Goal: Task Accomplishment & Management: Use online tool/utility

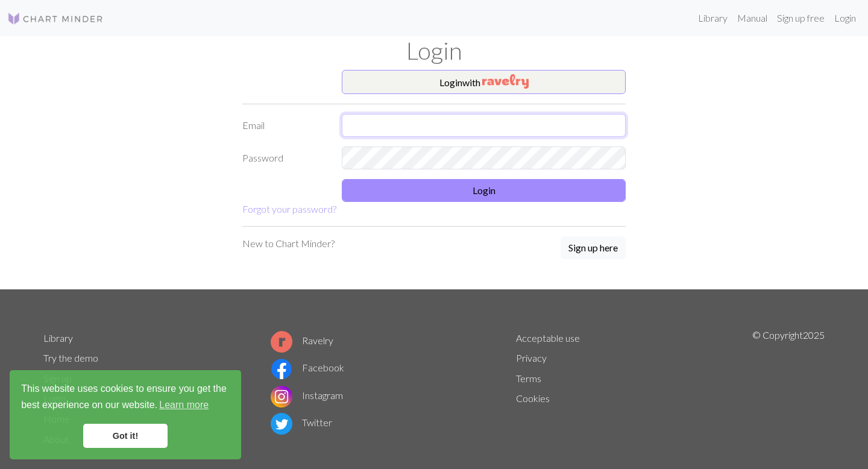
click at [399, 124] on input "text" at bounding box center [484, 125] width 284 height 23
type input "[EMAIL_ADDRESS][DOMAIN_NAME]"
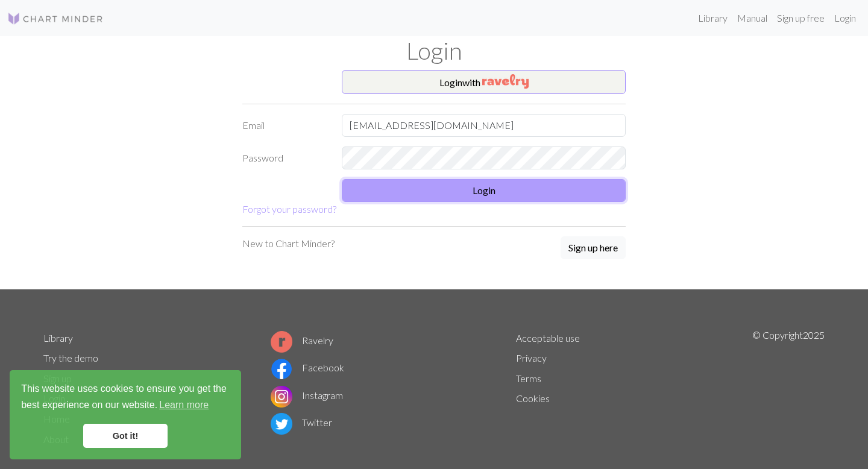
click at [461, 195] on button "Login" at bounding box center [484, 190] width 284 height 23
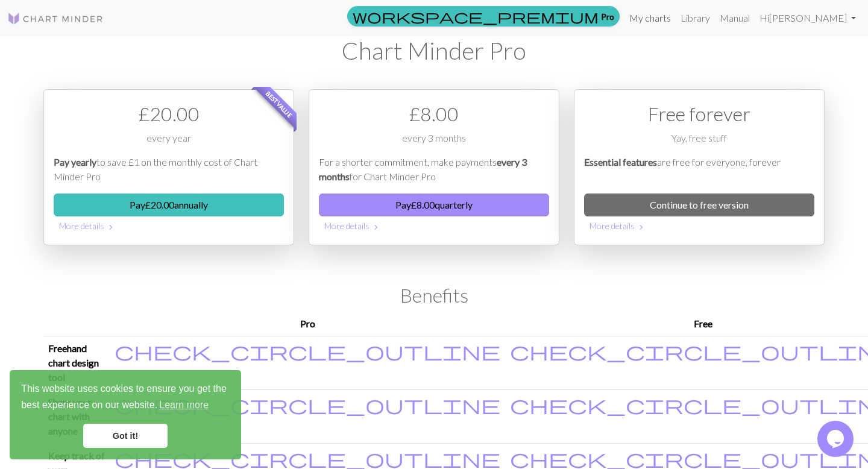
click at [676, 20] on link "My charts" at bounding box center [649, 18] width 51 height 24
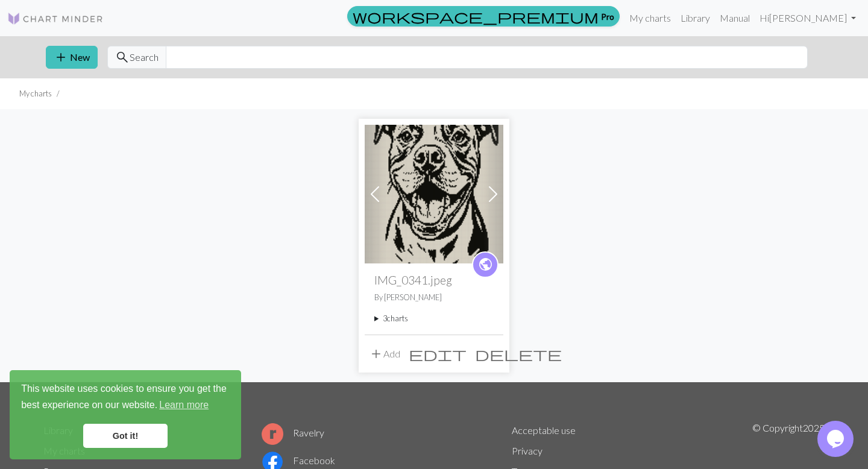
click at [370, 321] on div "public IMG_0341.jpeg By [PERSON_NAME] 3 charts IMG_0341.jpeg delete Copy of IMG…" at bounding box center [434, 298] width 139 height 71
click at [386, 319] on summary "3 charts" at bounding box center [433, 318] width 119 height 11
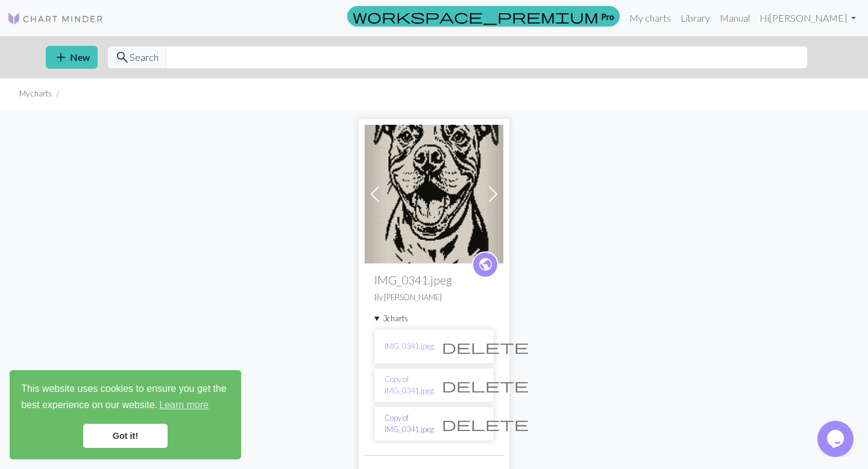
click at [406, 413] on link "Copy of IMG_0341.jpeg" at bounding box center [409, 423] width 49 height 23
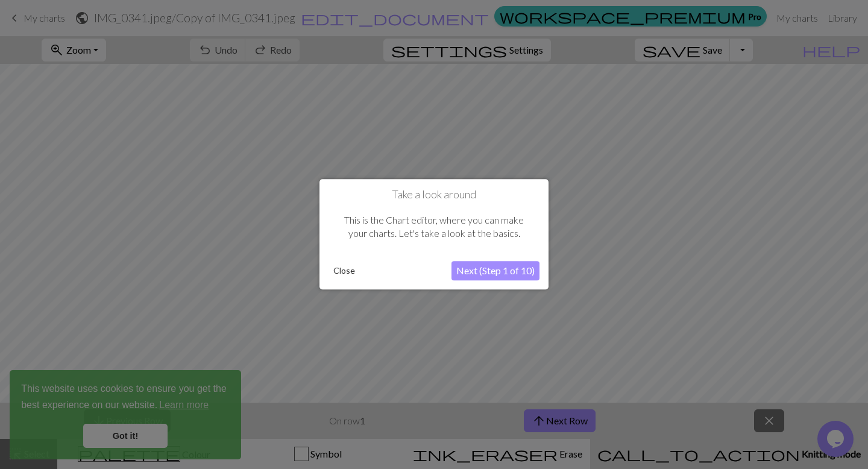
click at [471, 273] on button "Next (Step 1 of 10)" at bounding box center [495, 271] width 88 height 19
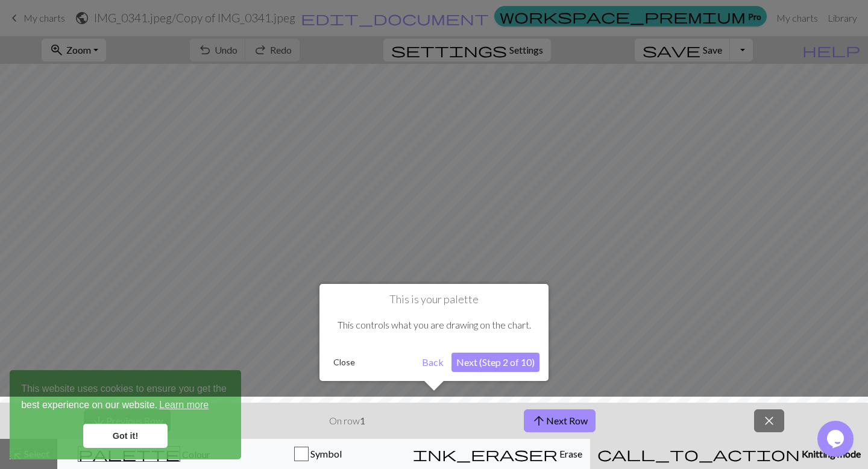
click at [336, 361] on button "Close" at bounding box center [344, 362] width 31 height 18
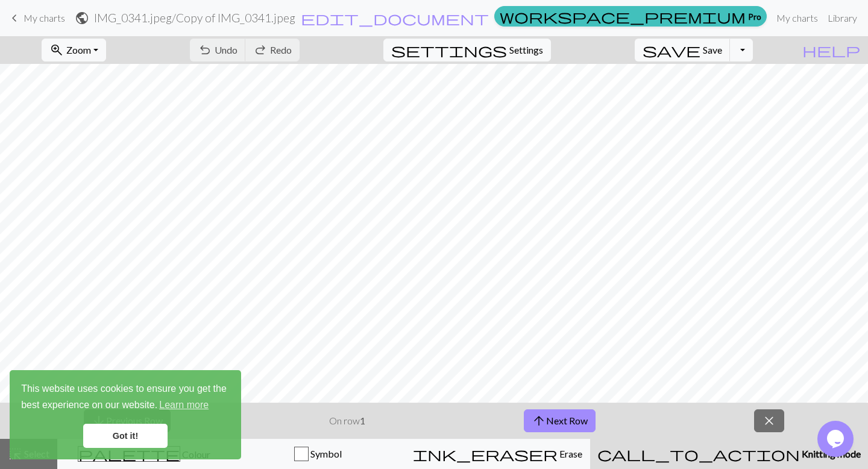
click at [122, 439] on link "Got it!" at bounding box center [125, 436] width 84 height 24
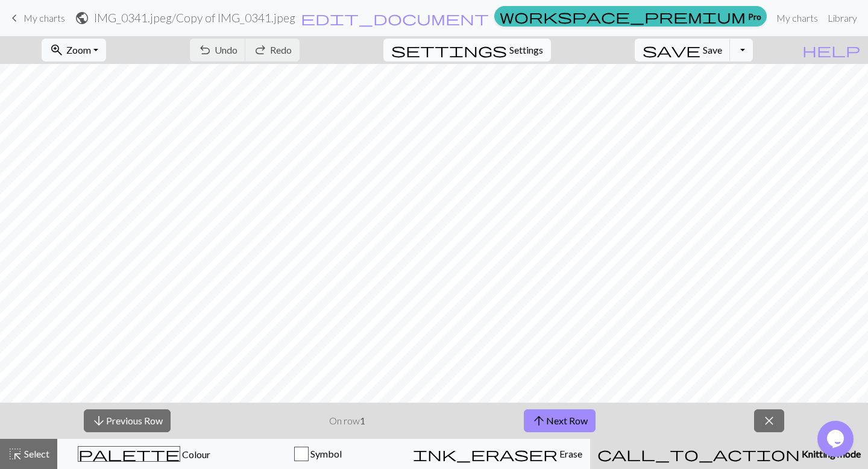
click at [543, 56] on span "Settings" at bounding box center [526, 50] width 34 height 14
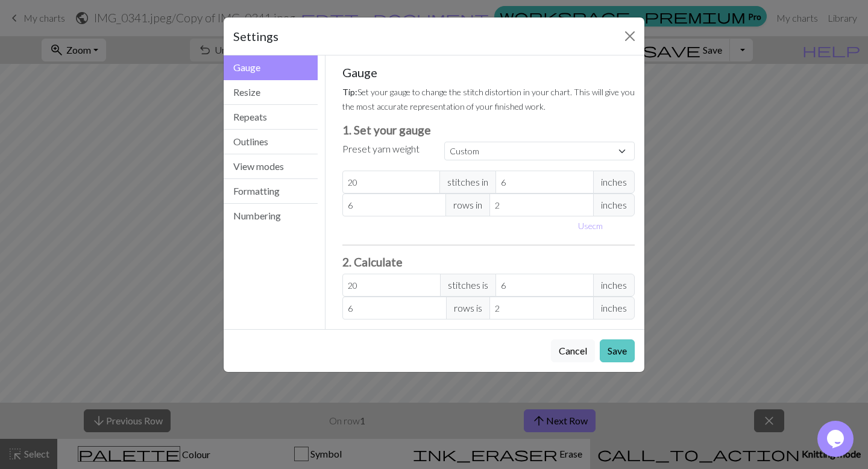
click at [618, 350] on button "Save" at bounding box center [617, 350] width 35 height 23
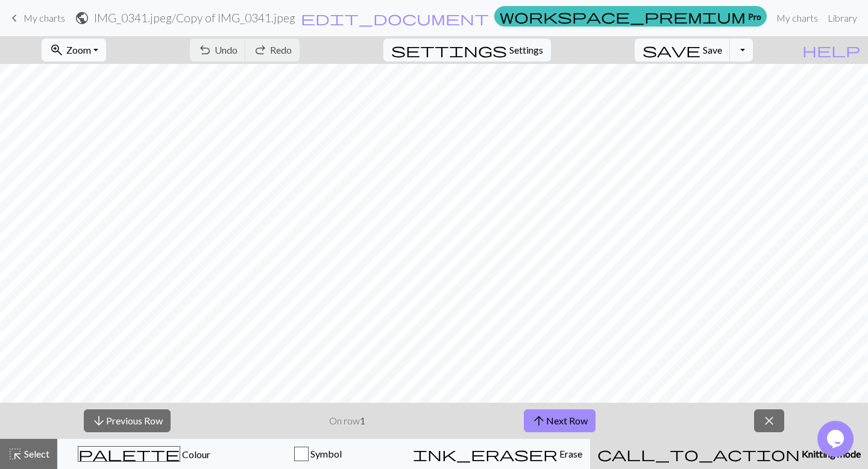
click at [101, 61] on div "zoom_in Zoom Zoom Fit all Fit width Fit height 50% 100% 150% 200%" at bounding box center [74, 50] width 83 height 28
click at [91, 54] on span "Zoom" at bounding box center [78, 49] width 25 height 11
click at [109, 96] on button "Fit width" at bounding box center [89, 95] width 95 height 19
click at [106, 47] on button "zoom_in Zoom Zoom" at bounding box center [74, 50] width 64 height 23
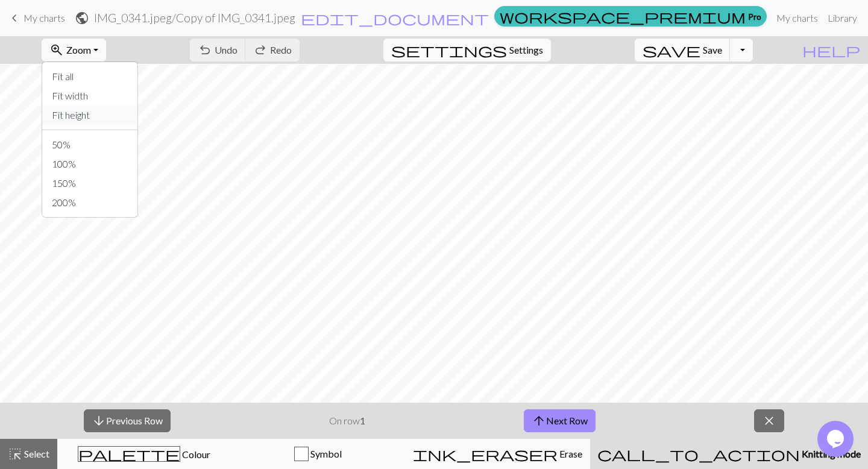
click at [110, 115] on button "Fit height" at bounding box center [89, 114] width 95 height 19
click at [91, 55] on span "Zoom" at bounding box center [78, 49] width 25 height 11
click at [93, 112] on button "Fit height" at bounding box center [89, 114] width 95 height 19
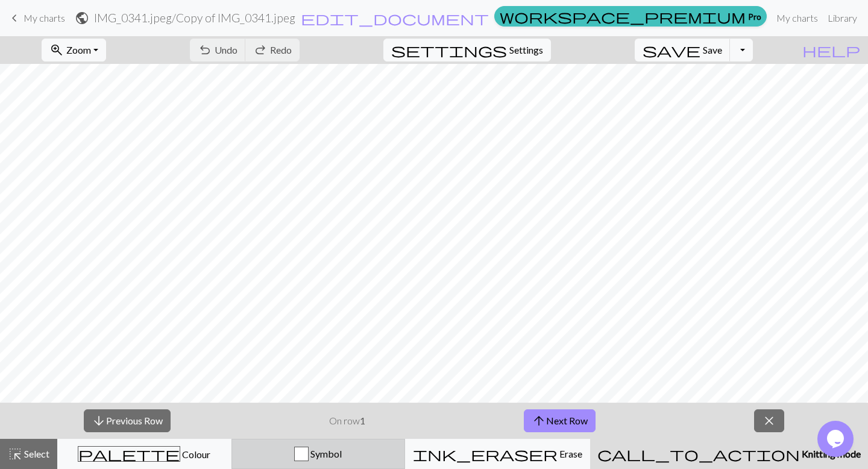
click at [398, 449] on div "Symbol" at bounding box center [318, 454] width 159 height 14
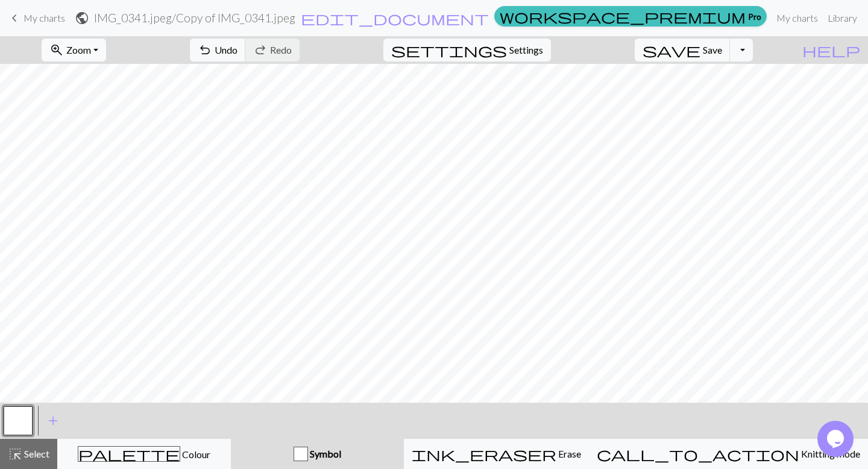
click at [91, 51] on span "Zoom" at bounding box center [78, 49] width 25 height 11
click at [101, 110] on button "Fit height" at bounding box center [89, 114] width 95 height 19
click at [523, 54] on button "settings Settings" at bounding box center [467, 50] width 168 height 23
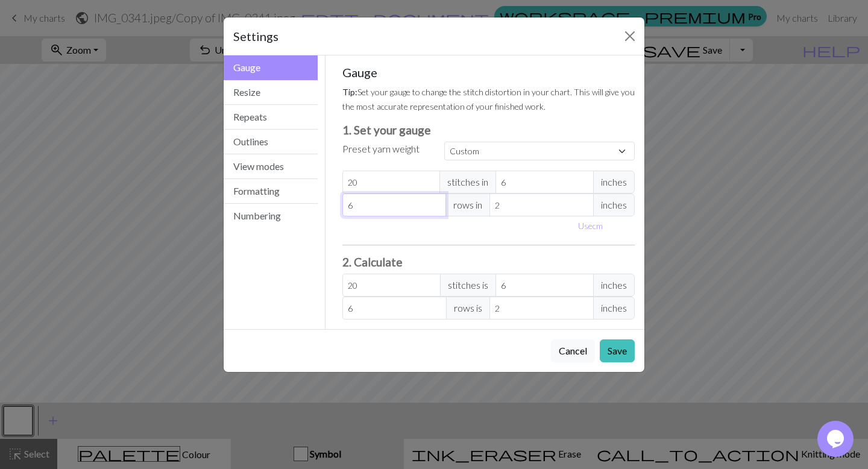
click at [376, 210] on input "6" at bounding box center [394, 204] width 104 height 23
type input "0"
type input "1"
type input "12"
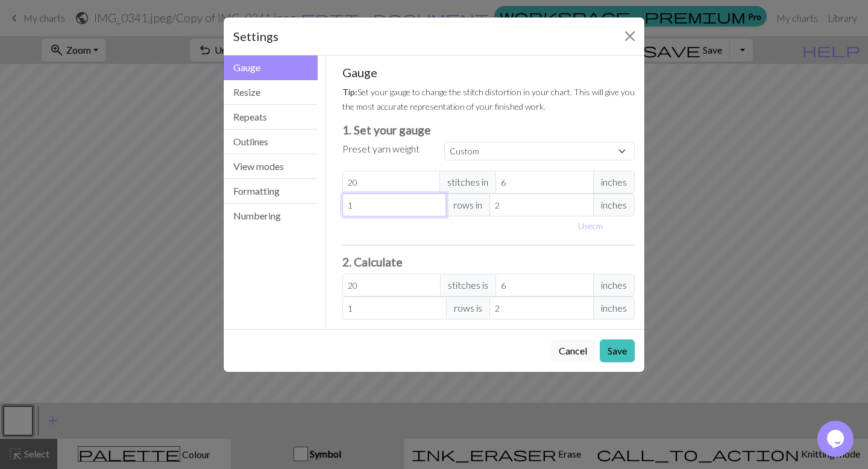
type input "12"
click at [524, 206] on input "2" at bounding box center [541, 204] width 104 height 23
type input "4"
type input "6"
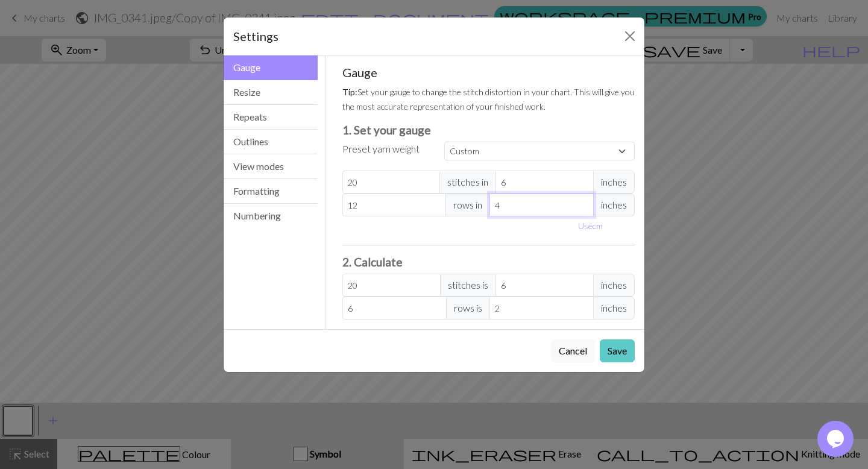
type input "4"
click at [619, 354] on button "Save" at bounding box center [617, 350] width 35 height 23
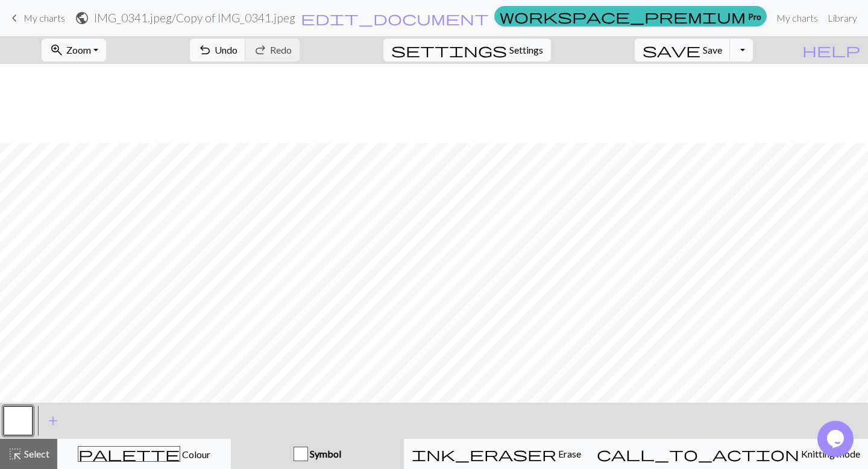
scroll to position [277, 0]
click at [753, 52] on button "Toggle Dropdown" at bounding box center [741, 50] width 23 height 23
click at [726, 91] on button "save_alt Download" at bounding box center [652, 95] width 199 height 19
click at [753, 52] on button "Toggle Dropdown" at bounding box center [741, 50] width 23 height 23
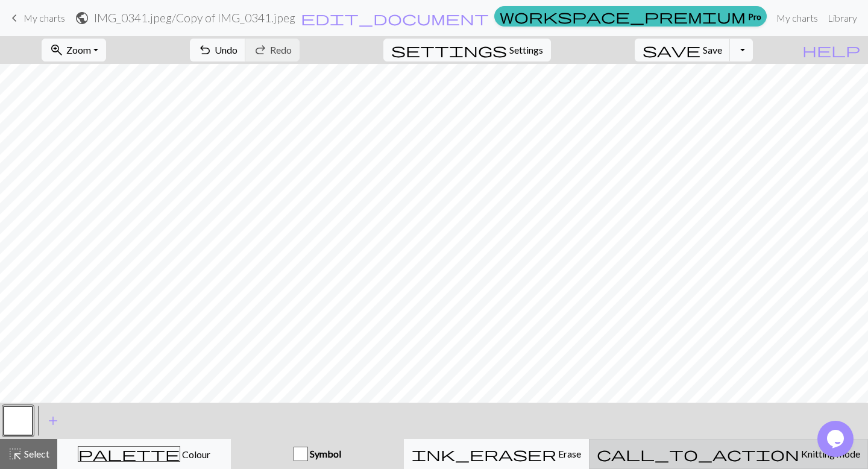
click at [766, 444] on button "call_to_action Knitting mode Knitting mode" at bounding box center [728, 454] width 279 height 30
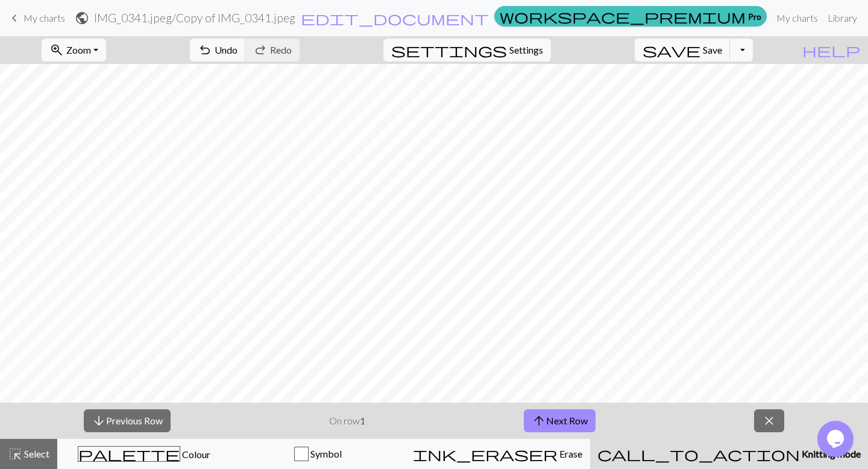
click at [507, 55] on span "settings" at bounding box center [449, 50] width 116 height 17
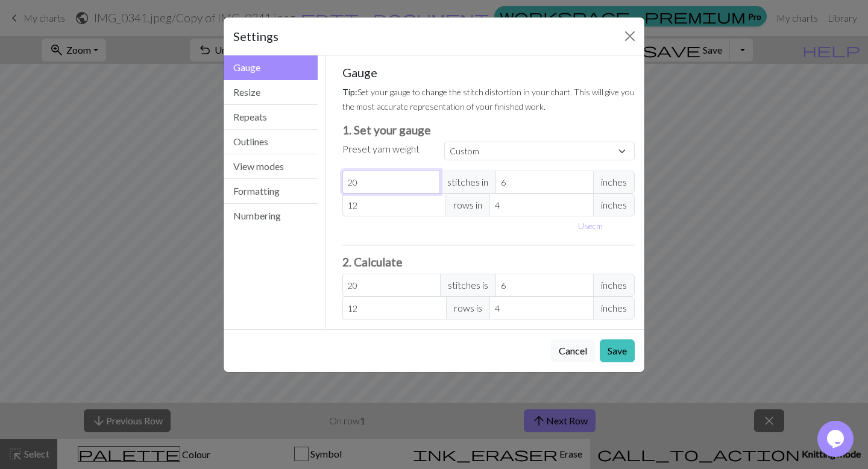
click at [394, 185] on input "20" at bounding box center [391, 182] width 98 height 23
type input "2"
type input "0"
type input "2"
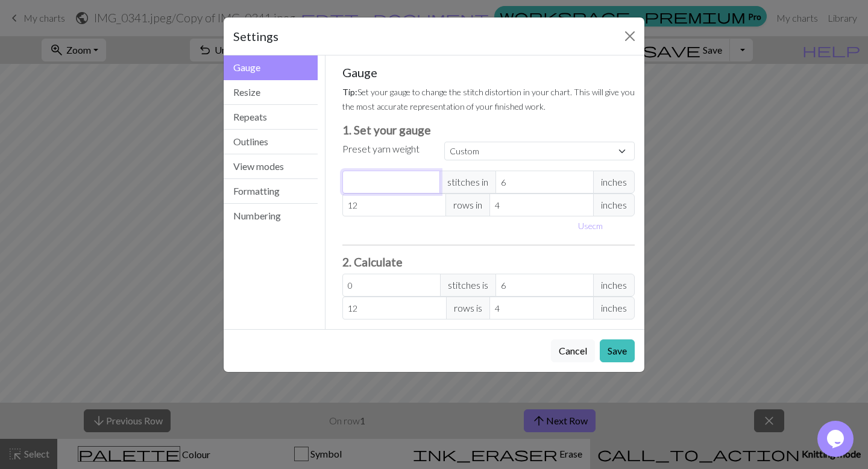
type input "2"
type input "20"
type input "2"
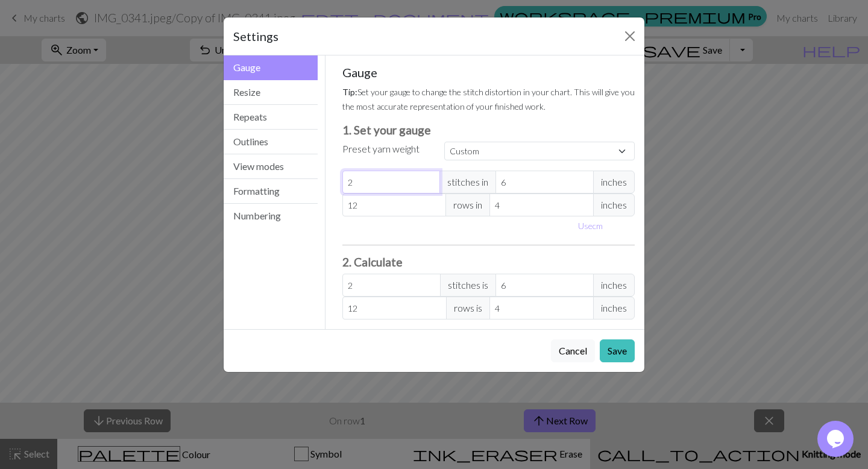
type input "24"
click at [383, 204] on input "12" at bounding box center [394, 204] width 104 height 23
type input "1"
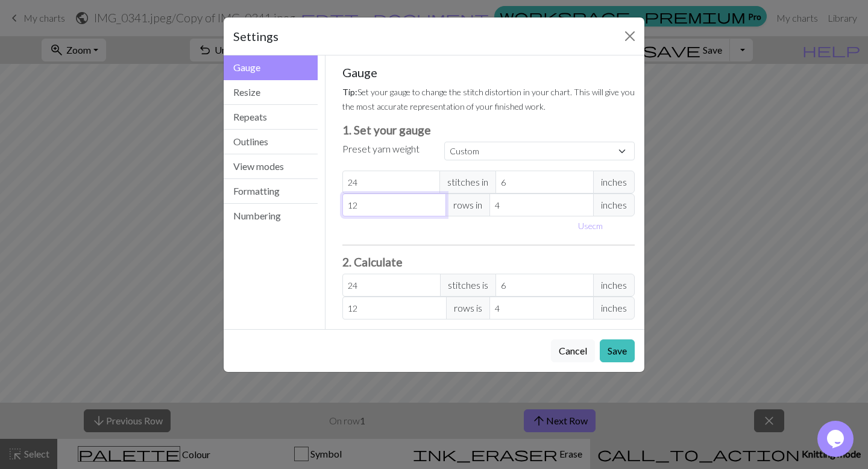
type input "1"
type input "14"
click at [624, 351] on button "Save" at bounding box center [617, 350] width 35 height 23
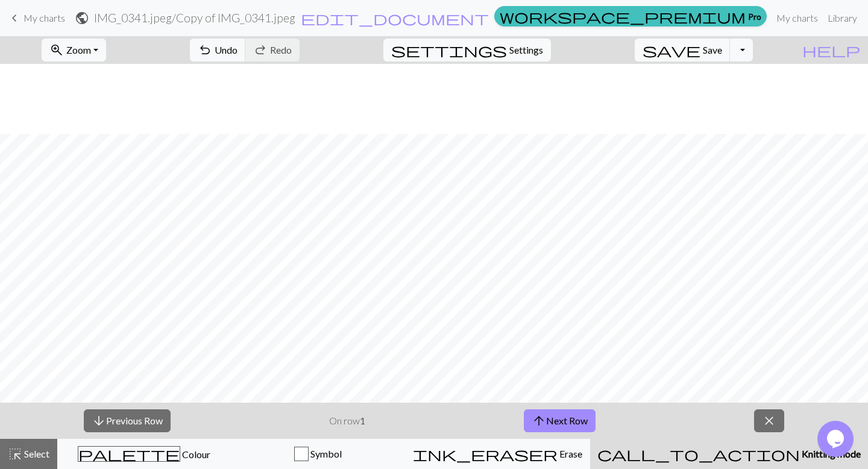
scroll to position [254, 0]
click at [507, 51] on span "settings" at bounding box center [449, 50] width 116 height 17
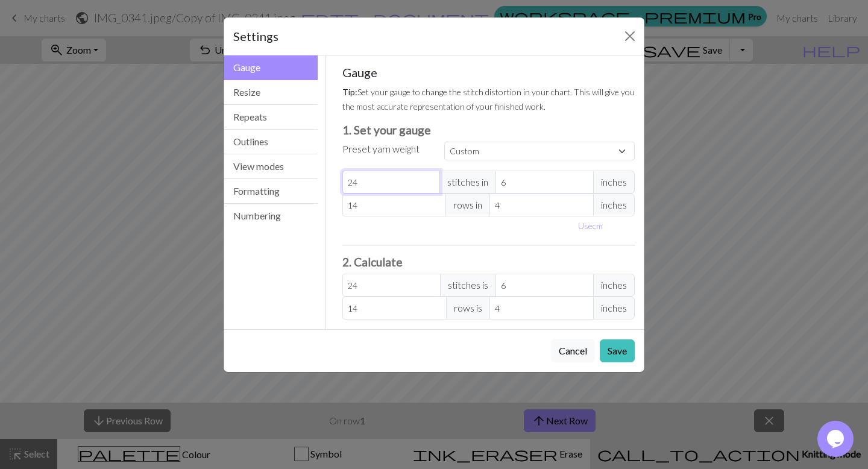
click at [386, 186] on input "24" at bounding box center [391, 182] width 98 height 23
type input "2"
type input "0"
type input "1"
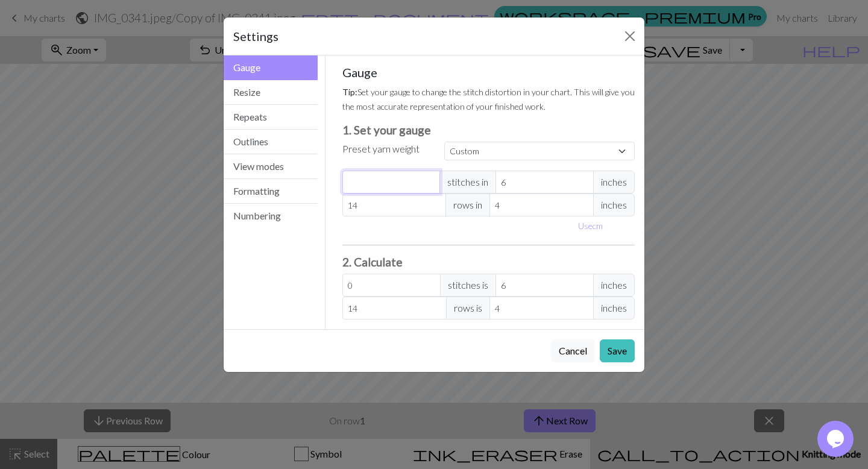
type input "1"
type input "18"
click at [561, 178] on input "6" at bounding box center [544, 182] width 98 height 23
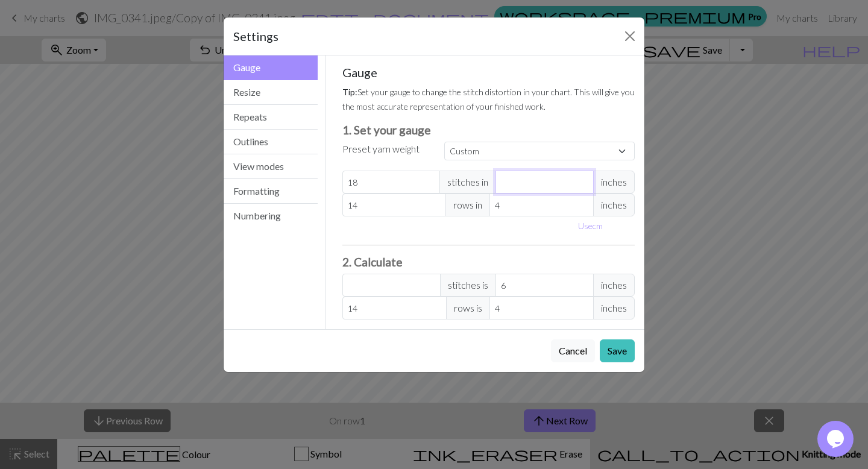
type input "4"
type input "27"
type input "4"
click at [403, 204] on input "14" at bounding box center [394, 204] width 104 height 23
click at [621, 351] on button "Save" at bounding box center [617, 350] width 35 height 23
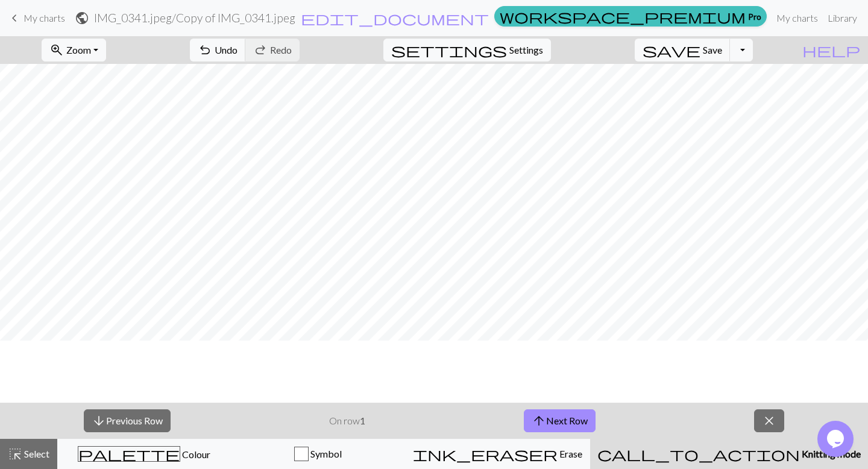
scroll to position [245, 0]
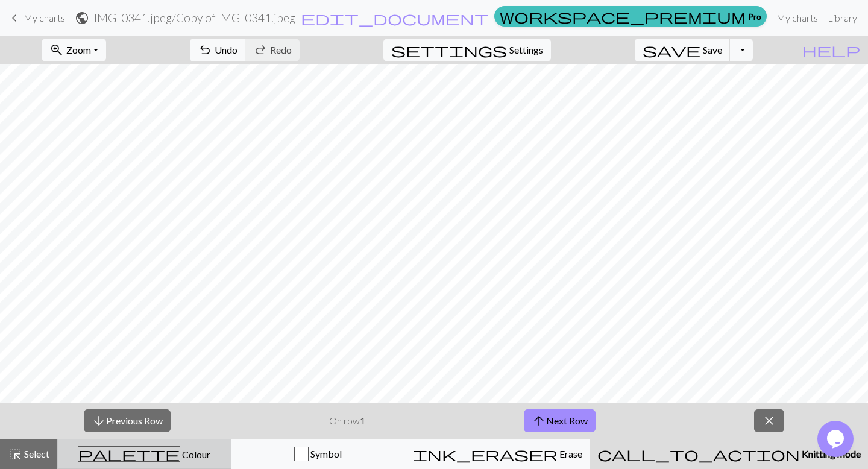
click at [224, 453] on div "palette Colour Colour" at bounding box center [144, 454] width 159 height 16
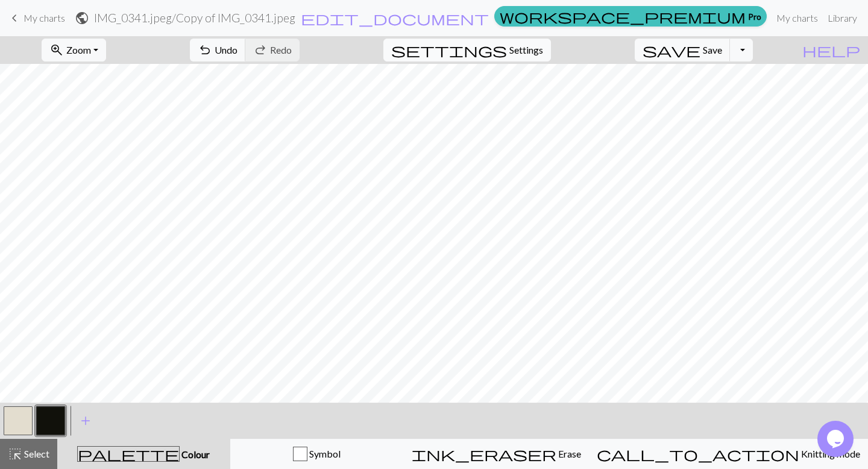
click at [529, 58] on button "settings Settings" at bounding box center [467, 50] width 168 height 23
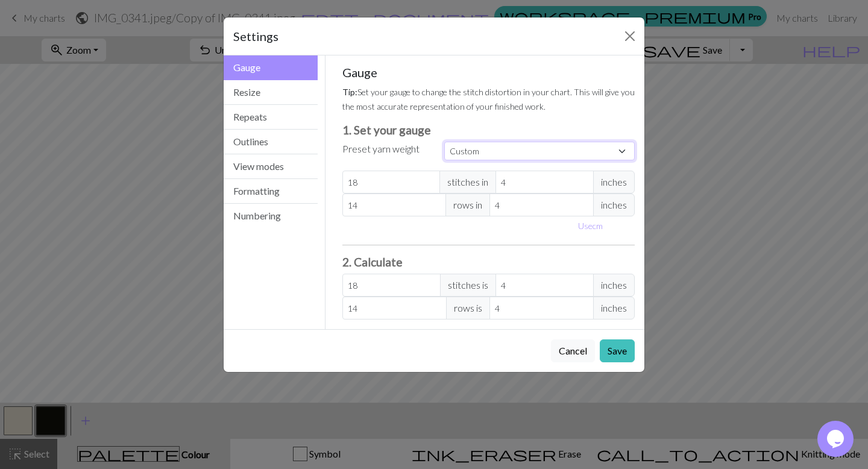
click at [485, 148] on select "Custom Square Lace Light Fingering Fingering Sport Double knit Worsted Aran Bul…" at bounding box center [539, 151] width 190 height 19
select select "worsted"
type input "20"
type input "26"
type input "20"
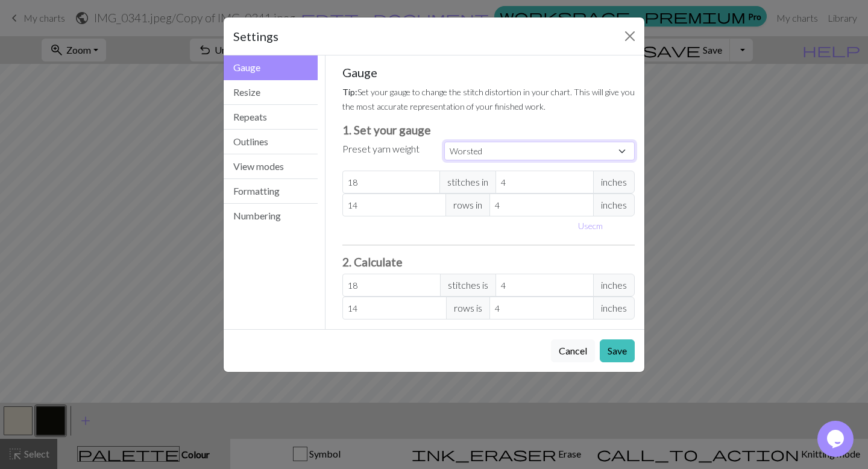
type input "26"
click at [614, 345] on button "Save" at bounding box center [617, 350] width 35 height 23
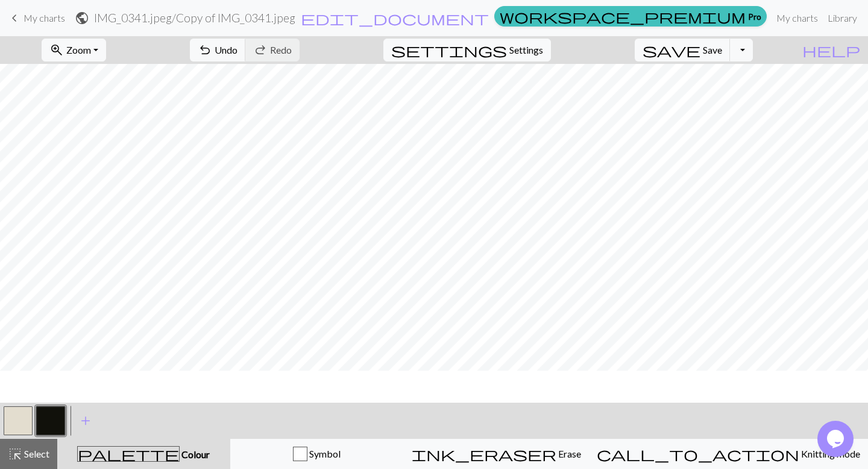
scroll to position [0, 0]
click at [523, 60] on button "settings Settings" at bounding box center [467, 50] width 168 height 23
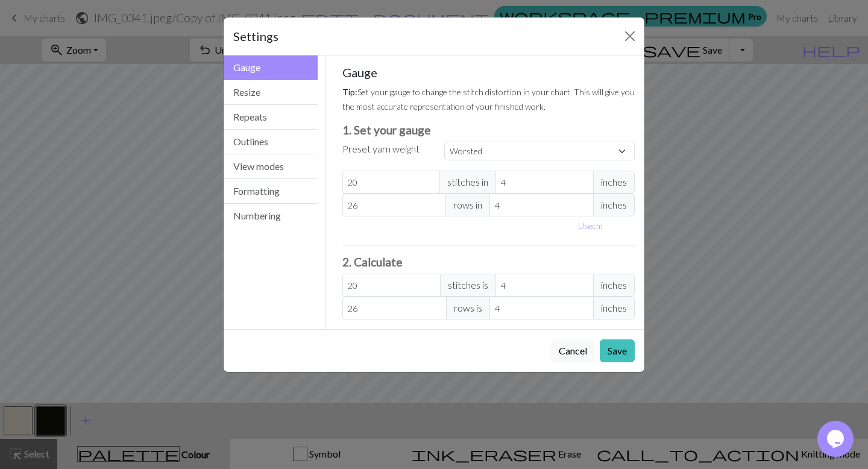
click at [521, 65] on h5 "Gauge" at bounding box center [488, 72] width 293 height 14
drag, startPoint x: 386, startPoint y: 181, endPoint x: 331, endPoint y: 182, distance: 55.5
click at [331, 182] on div "Gauge Tip: Set your gauge to change the stitch distortion in your chart. This w…" at bounding box center [488, 192] width 327 height 274
select select "custom"
type input "1"
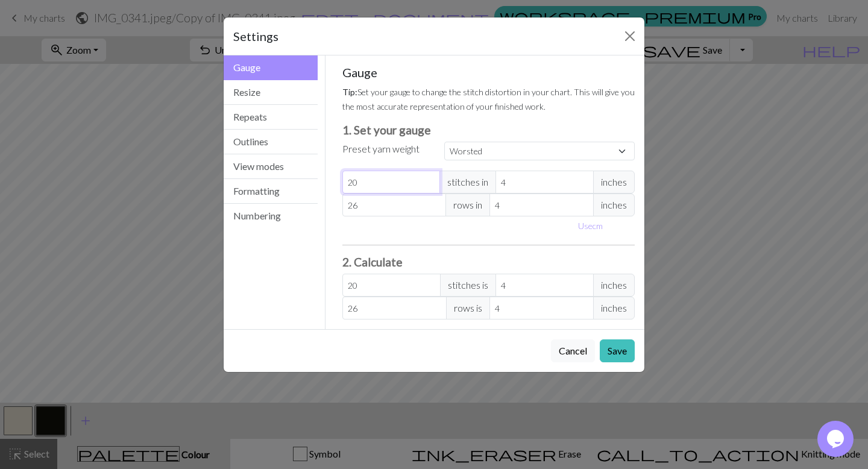
type input "1"
type input "12"
type input "1"
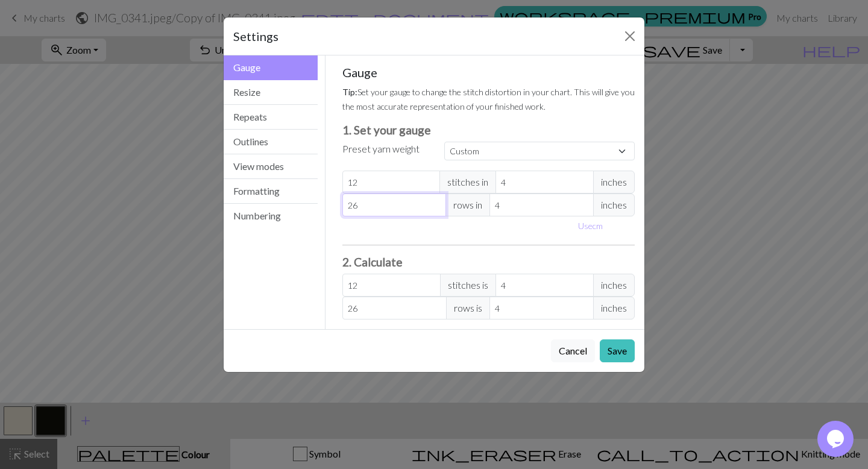
type input "1"
drag, startPoint x: 359, startPoint y: 207, endPoint x: 338, endPoint y: 207, distance: 21.7
click at [338, 207] on div "Gauge Tip: Set your gauge to change the stitch distortion in your chart. This w…" at bounding box center [489, 192] width 312 height 274
type input "12"
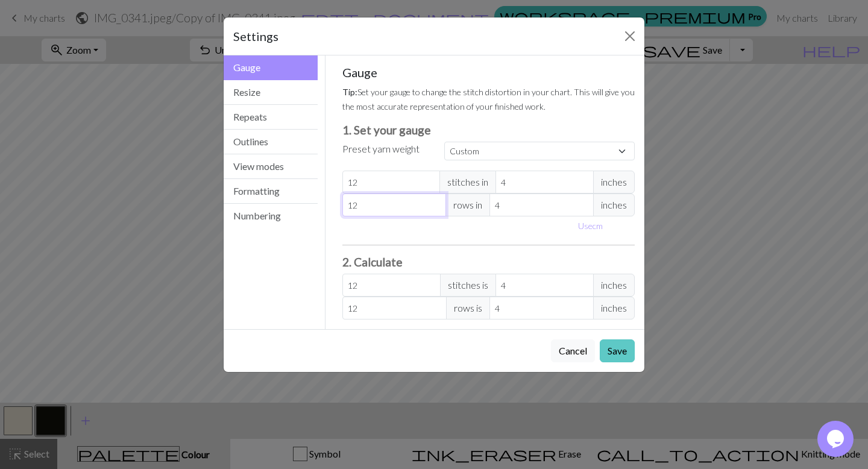
type input "12"
click at [614, 346] on button "Save" at bounding box center [617, 350] width 35 height 23
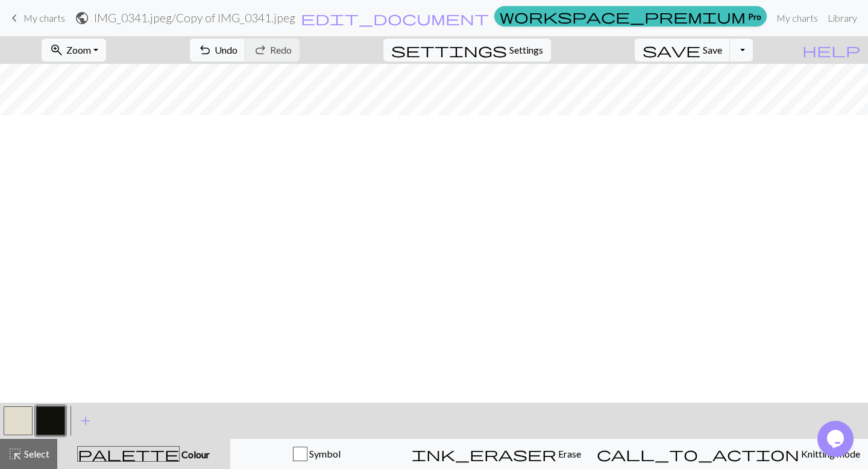
scroll to position [700, 0]
click at [105, 56] on button "zoom_in Zoom Zoom" at bounding box center [74, 50] width 64 height 23
click at [98, 143] on button "50%" at bounding box center [89, 144] width 95 height 19
click at [91, 44] on span "Zoom" at bounding box center [78, 49] width 25 height 11
click at [100, 93] on button "Fit width" at bounding box center [89, 95] width 95 height 19
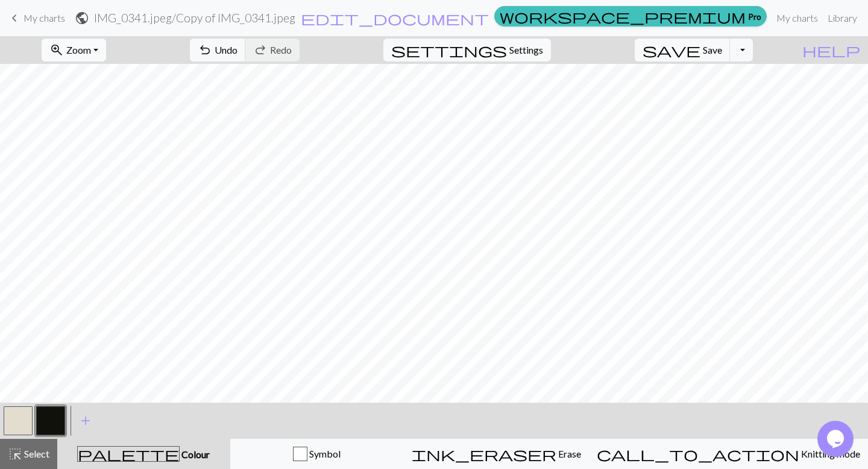
click at [91, 54] on span "Zoom" at bounding box center [78, 49] width 25 height 11
click at [94, 115] on button "Fit height" at bounding box center [89, 114] width 95 height 19
click at [91, 54] on span "Zoom" at bounding box center [78, 49] width 25 height 11
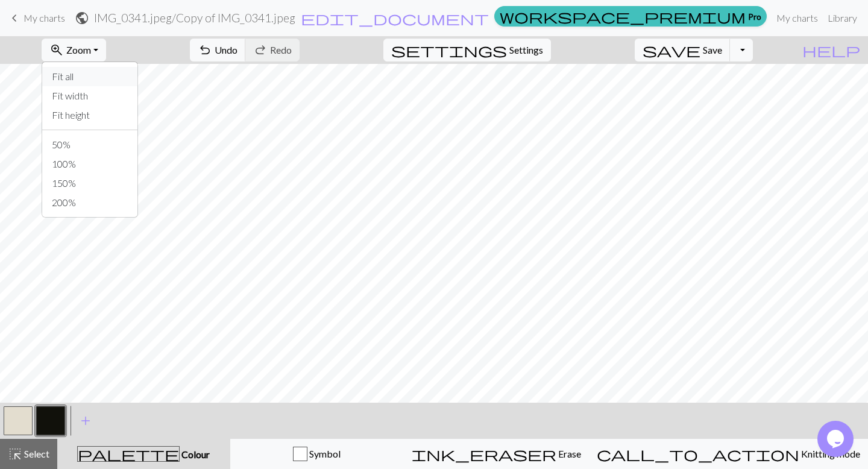
click at [102, 76] on button "Fit all" at bounding box center [89, 76] width 95 height 19
click at [753, 52] on button "Toggle Dropdown" at bounding box center [741, 50] width 23 height 23
click at [741, 96] on button "save_alt Download" at bounding box center [652, 95] width 199 height 19
click at [753, 54] on button "Toggle Dropdown" at bounding box center [741, 50] width 23 height 23
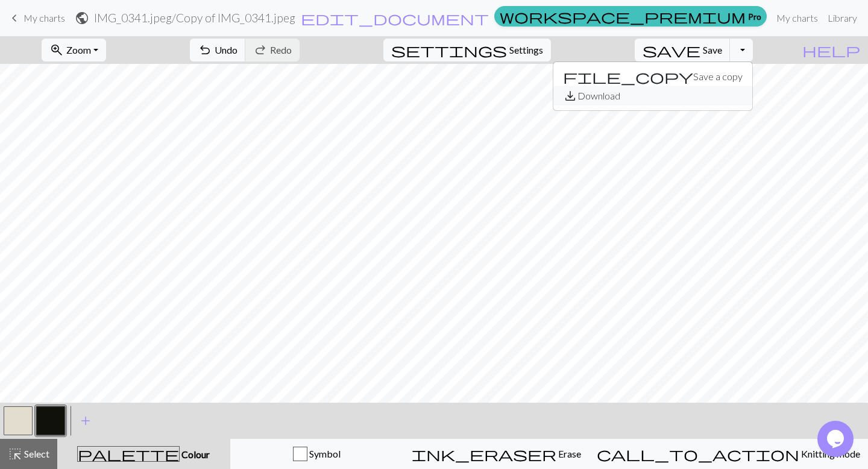
click at [742, 93] on button "save_alt Download" at bounding box center [652, 95] width 199 height 19
click at [823, 20] on link "Library" at bounding box center [842, 18] width 39 height 24
click at [700, 49] on span "save" at bounding box center [672, 50] width 58 height 17
click at [753, 54] on button "Toggle Dropdown" at bounding box center [741, 50] width 23 height 23
click at [745, 76] on button "file_copy Save a copy" at bounding box center [652, 76] width 199 height 19
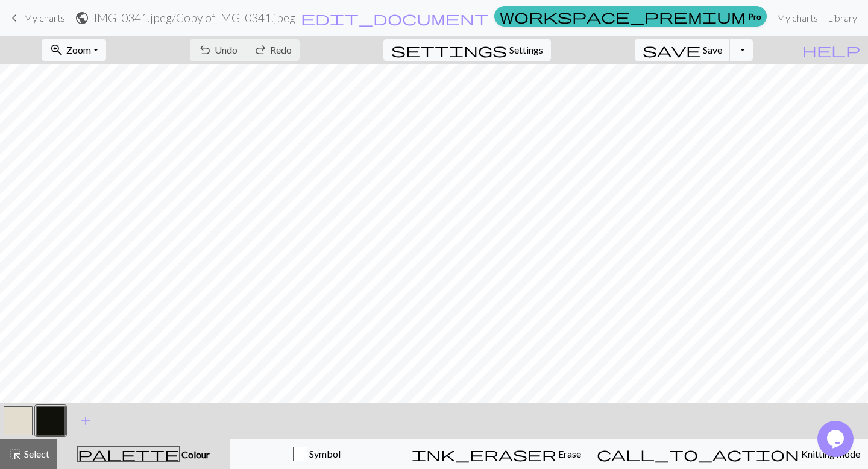
click at [862, 20] on link "Manual" at bounding box center [882, 18] width 40 height 24
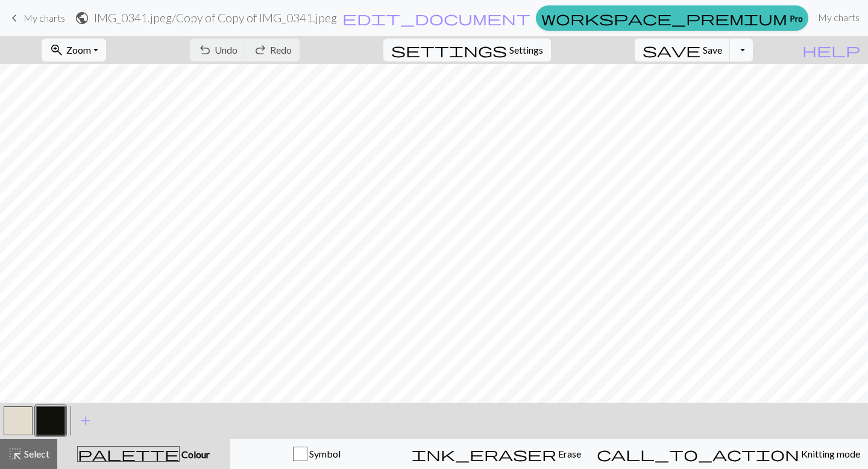
click at [864, 19] on link "Library" at bounding box center [883, 17] width 39 height 24
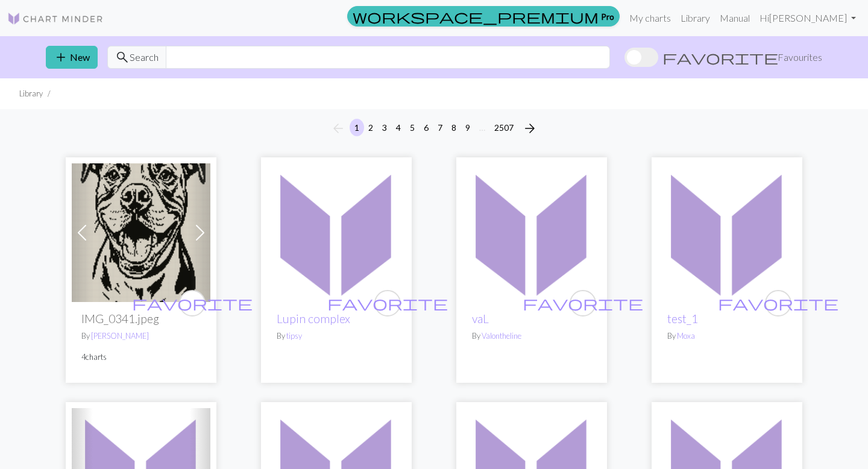
click at [196, 229] on span at bounding box center [199, 232] width 19 height 19
click at [145, 235] on img at bounding box center [141, 232] width 139 height 139
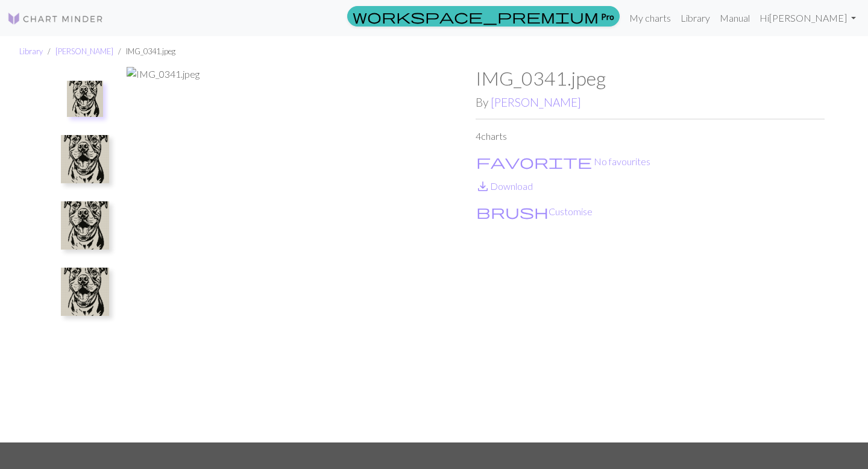
click at [86, 296] on img at bounding box center [85, 292] width 48 height 48
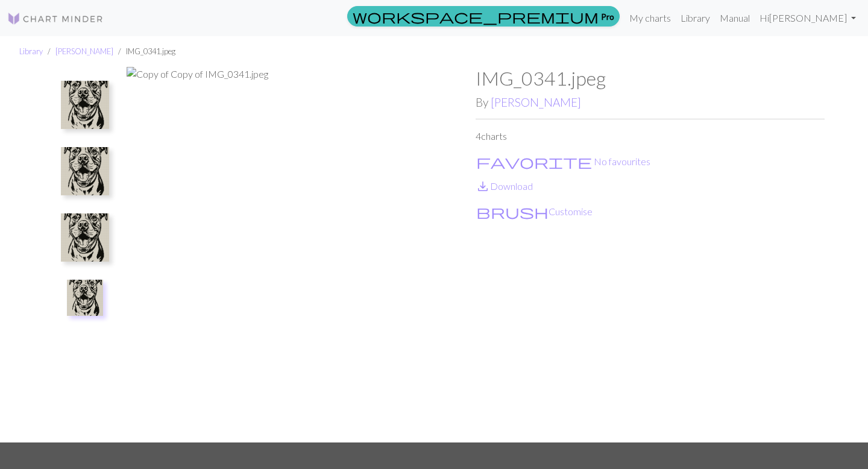
click at [89, 300] on img at bounding box center [85, 298] width 36 height 36
click at [511, 193] on div "IMG_0341.jpeg By Kasey 4 charts favorite No favourites save_alt Download brush …" at bounding box center [650, 254] width 349 height 375
click at [511, 190] on link "save_alt Download" at bounding box center [504, 185] width 57 height 11
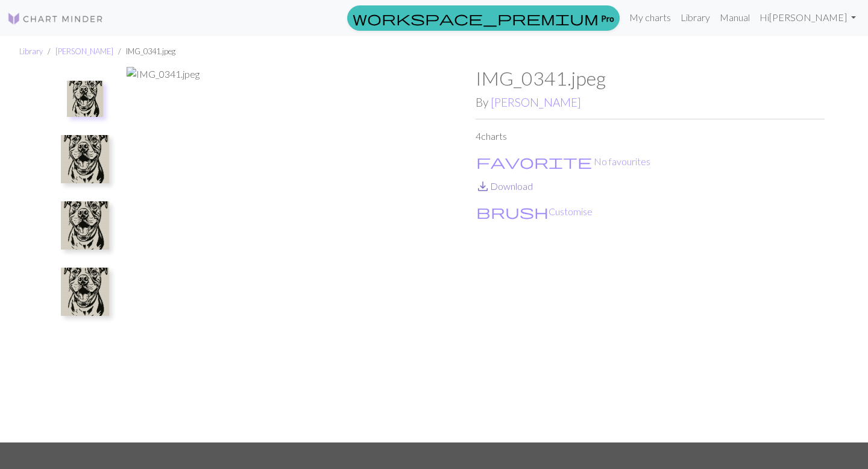
click at [509, 187] on link "save_alt Download" at bounding box center [504, 185] width 57 height 11
click at [649, 34] on nav "workspace_premium Pro My charts Library Manual Hi [PERSON_NAME] Account setting…" at bounding box center [434, 18] width 868 height 36
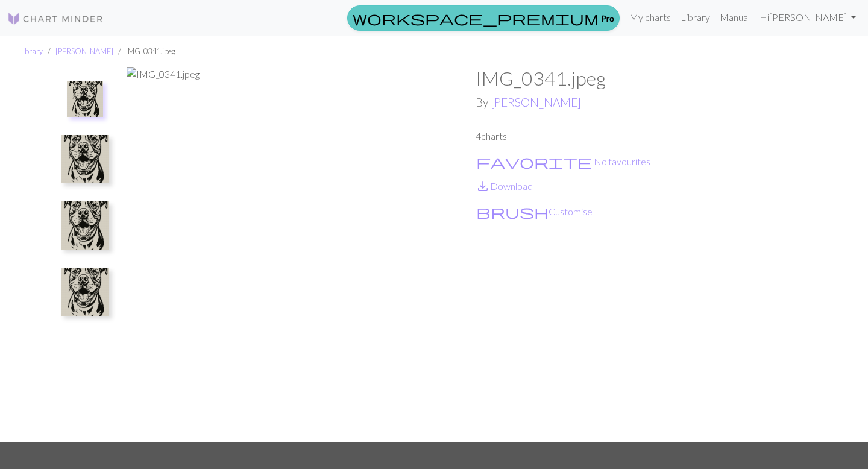
click at [620, 20] on link "workspace_premium Pro" at bounding box center [483, 17] width 272 height 25
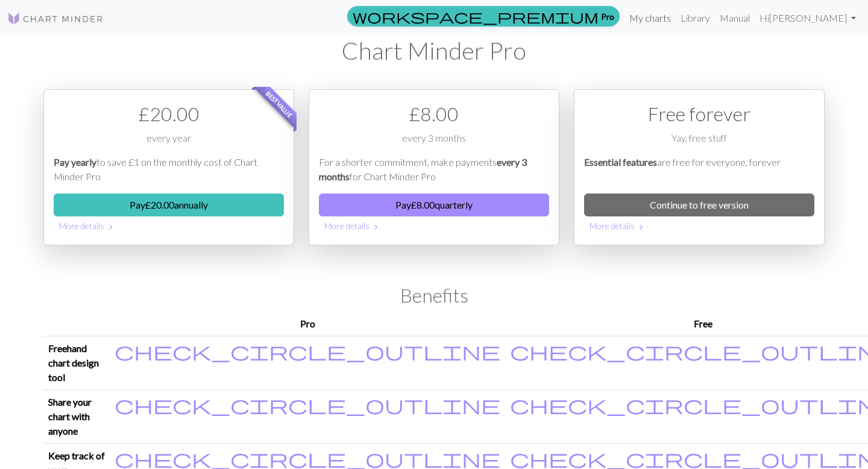
click at [676, 22] on link "My charts" at bounding box center [649, 18] width 51 height 24
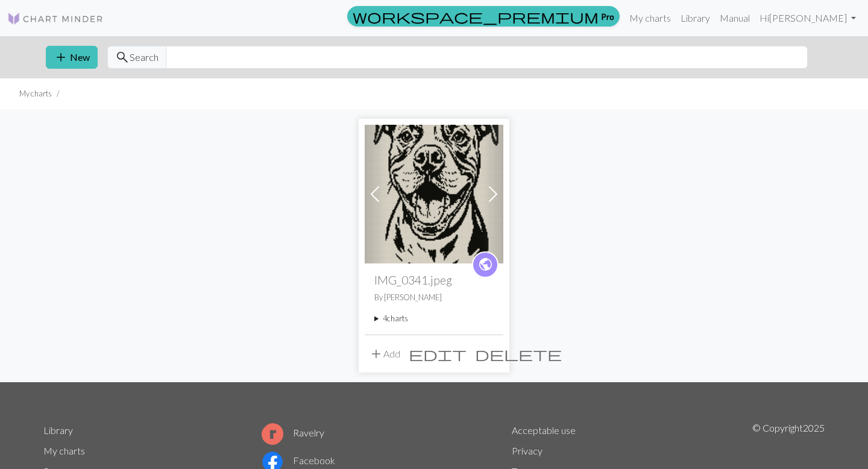
click at [407, 221] on img at bounding box center [434, 194] width 139 height 139
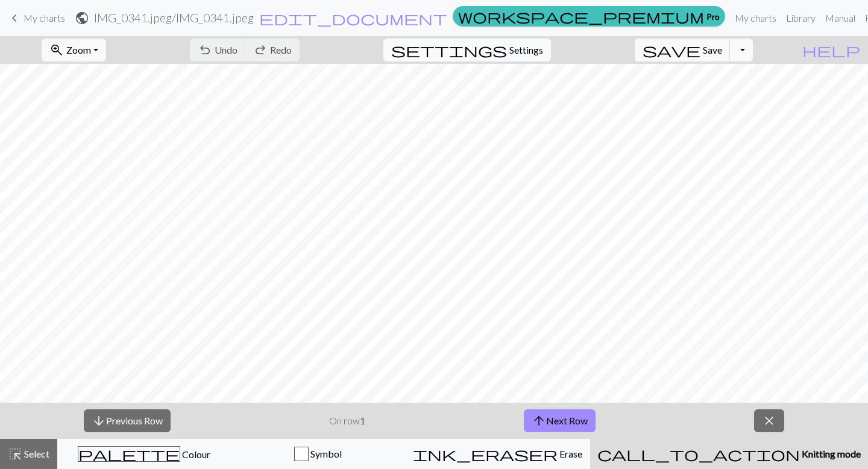
click at [541, 54] on span "Settings" at bounding box center [526, 50] width 34 height 14
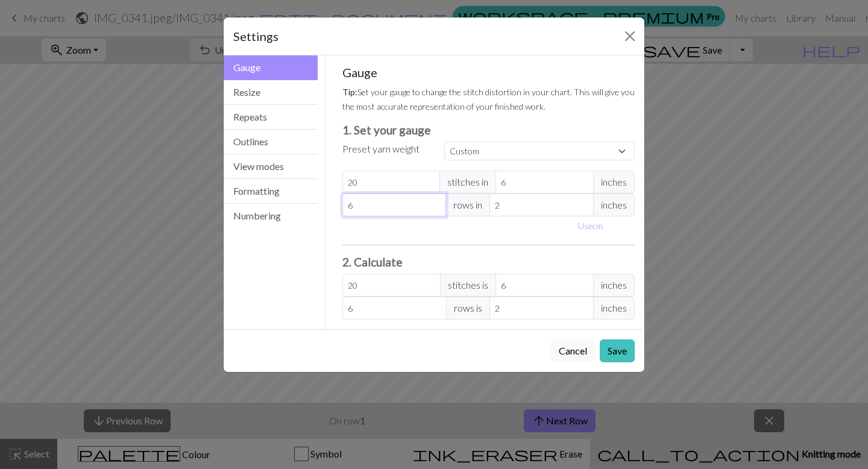
click at [418, 207] on input "6" at bounding box center [394, 204] width 104 height 23
type input "0"
type input "1"
type input "12"
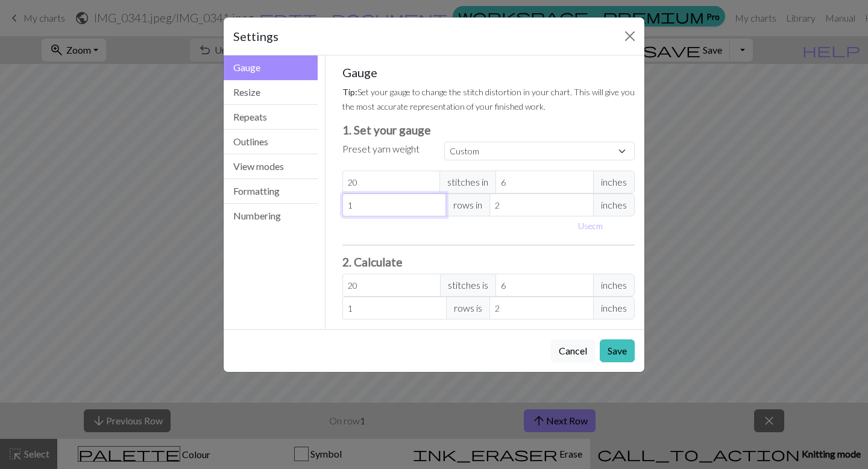
type input "12"
click at [505, 203] on input "2" at bounding box center [541, 204] width 104 height 23
type input "4"
type input "6"
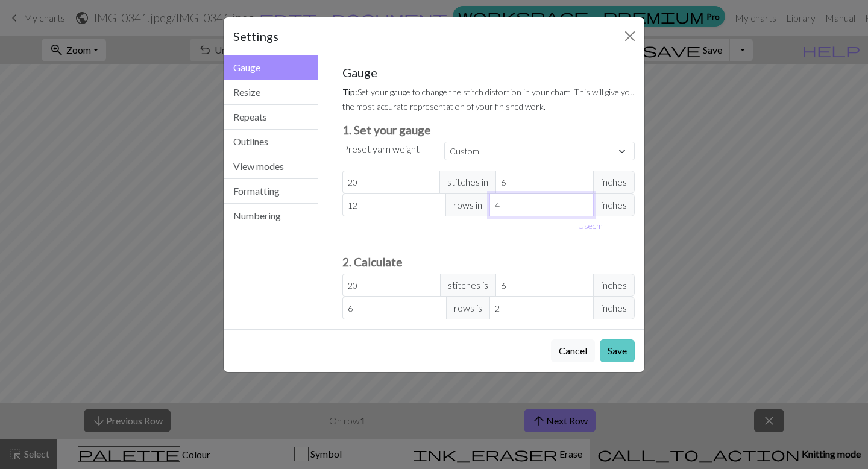
type input "4"
click at [622, 355] on button "Save" at bounding box center [617, 350] width 35 height 23
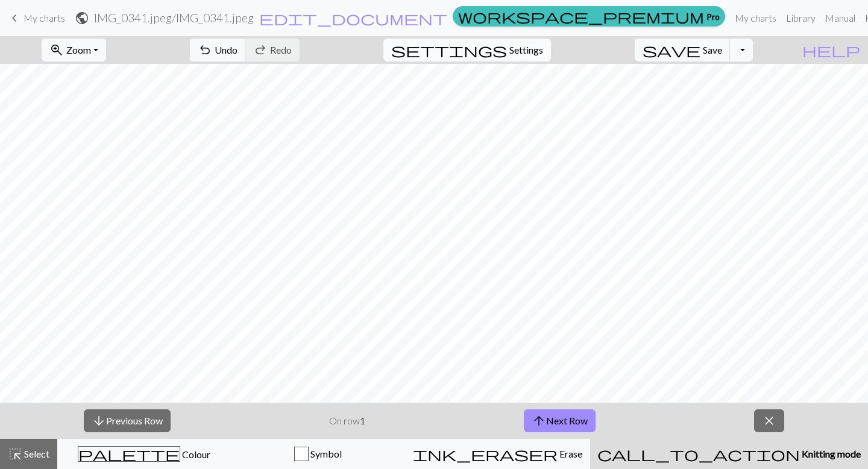
click at [532, 51] on span "Settings" at bounding box center [526, 50] width 34 height 14
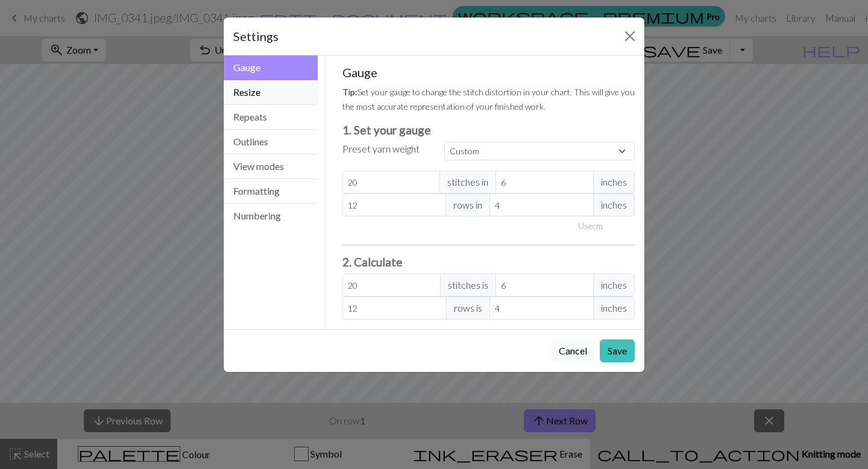
click at [255, 92] on button "Resize" at bounding box center [271, 92] width 94 height 25
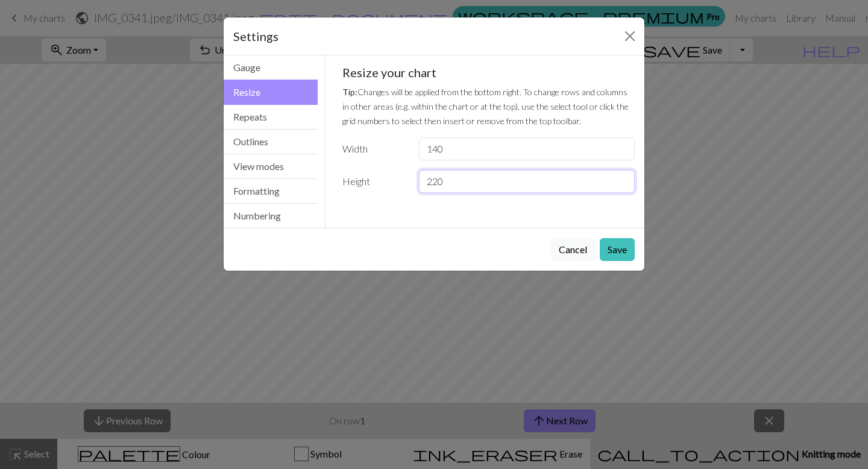
click at [430, 184] on input "220" at bounding box center [527, 181] width 216 height 23
type input "240"
click at [437, 146] on input "140" at bounding box center [527, 148] width 216 height 23
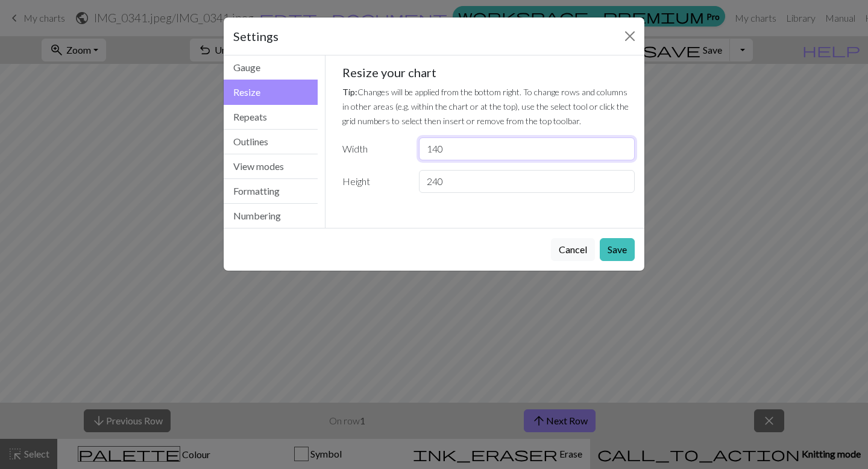
type input "1"
type input "180"
click at [612, 241] on button "Save" at bounding box center [617, 249] width 35 height 23
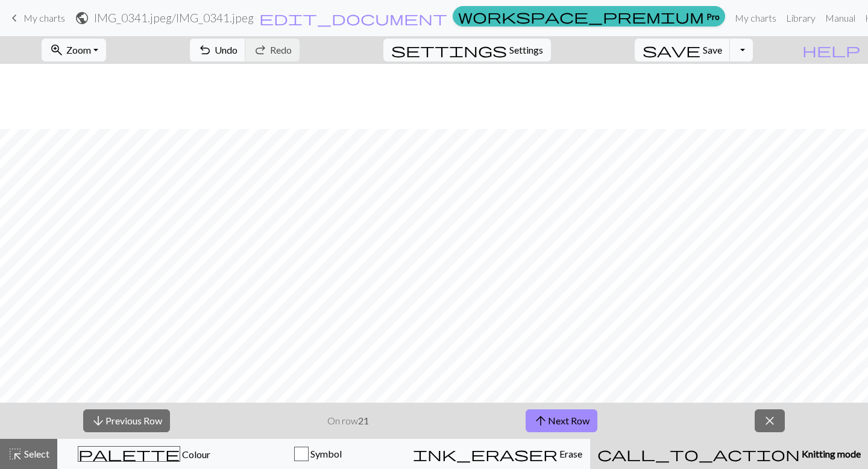
scroll to position [1133, 0]
click at [91, 49] on span "Zoom" at bounding box center [78, 49] width 25 height 11
click at [106, 96] on button "Fit width" at bounding box center [89, 95] width 95 height 19
click at [753, 50] on button "Toggle Dropdown" at bounding box center [741, 50] width 23 height 23
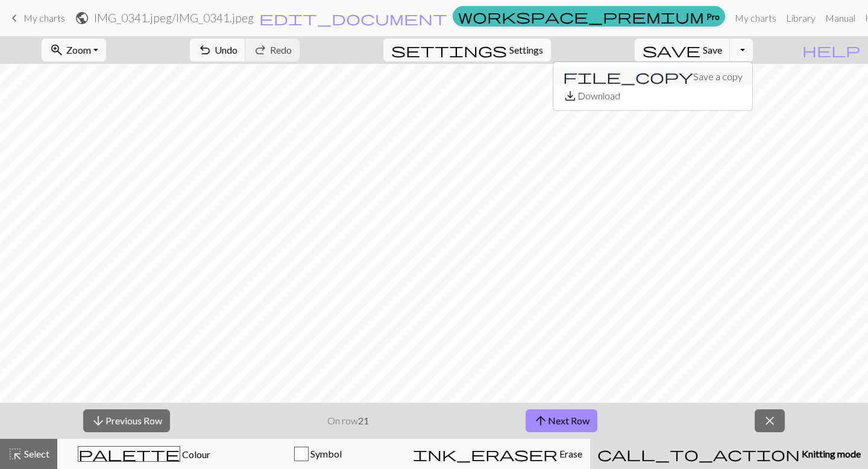
click at [738, 76] on button "file_copy Save a copy" at bounding box center [652, 76] width 199 height 19
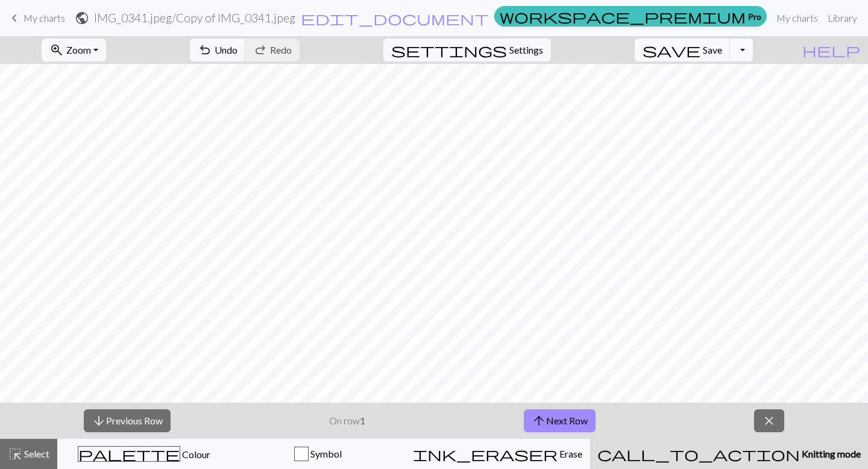
click at [753, 55] on button "Toggle Dropdown" at bounding box center [741, 50] width 23 height 23
click at [728, 99] on button "save_alt Download" at bounding box center [652, 95] width 199 height 19
click at [753, 52] on button "Toggle Dropdown" at bounding box center [741, 50] width 23 height 23
click at [715, 95] on button "save_alt Download" at bounding box center [652, 95] width 199 height 19
